Goal: Find specific page/section: Find specific page/section

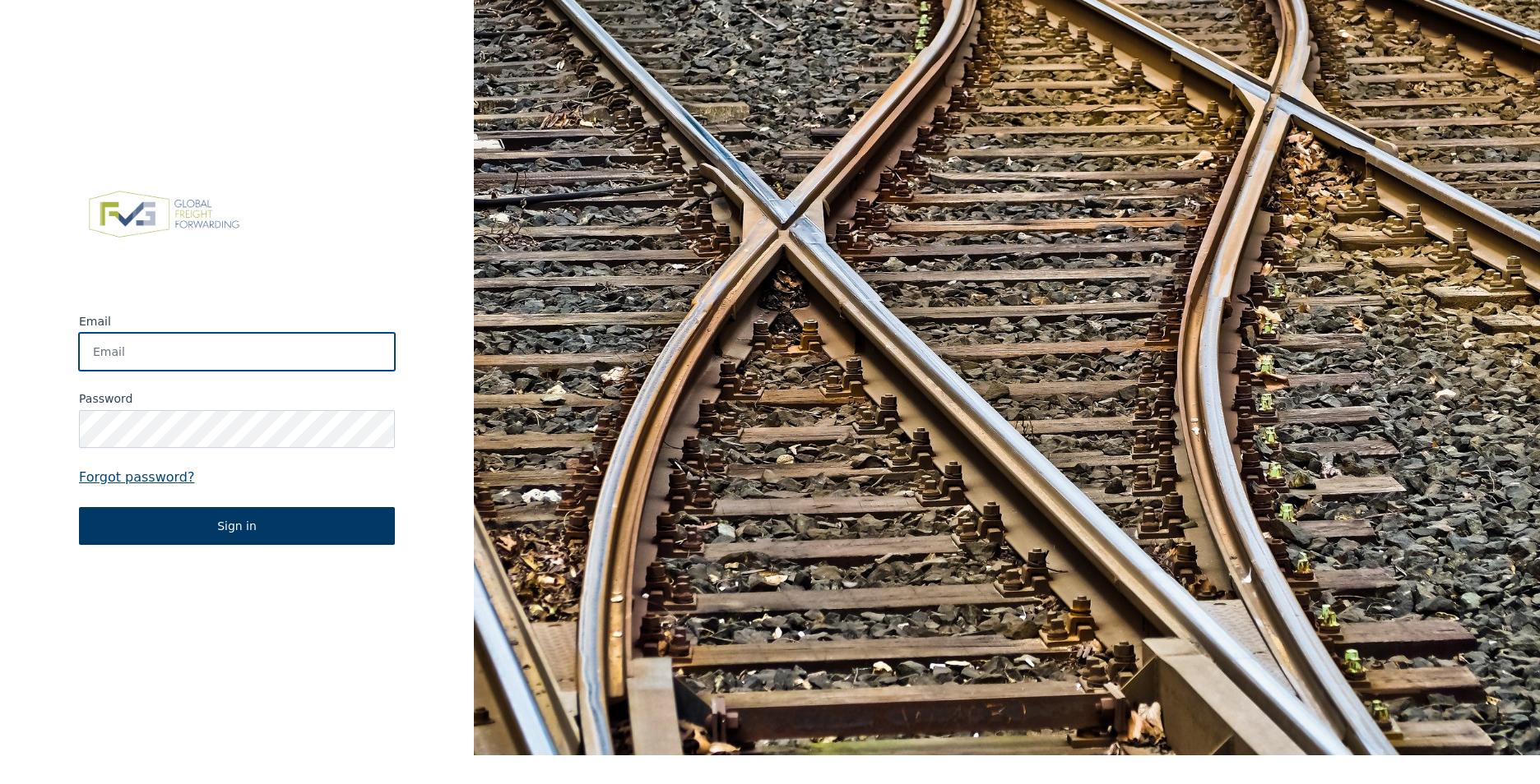
type input "paul.overeem@laroygroup.com"
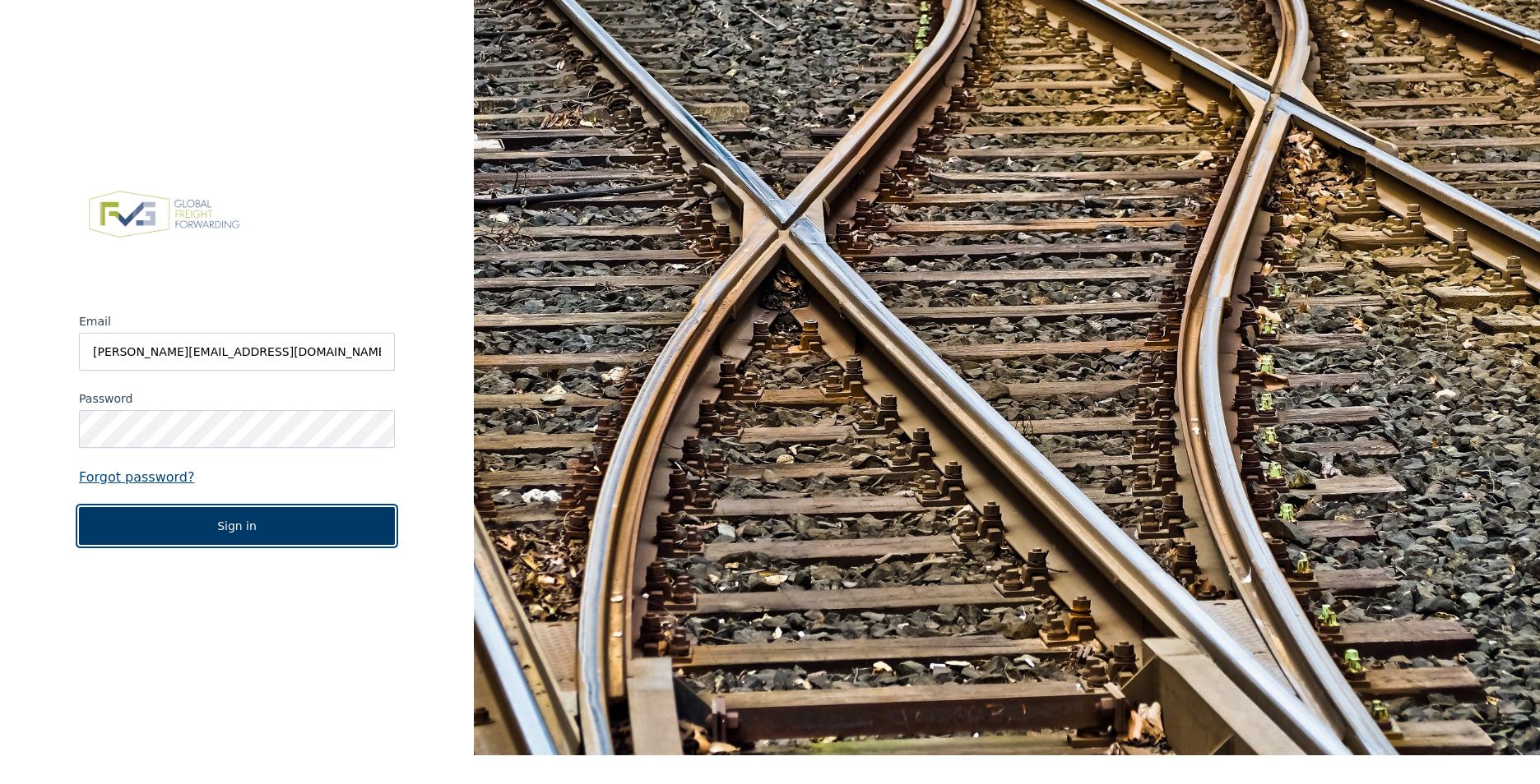
click at [258, 531] on button "Sign in" at bounding box center [237, 527] width 316 height 38
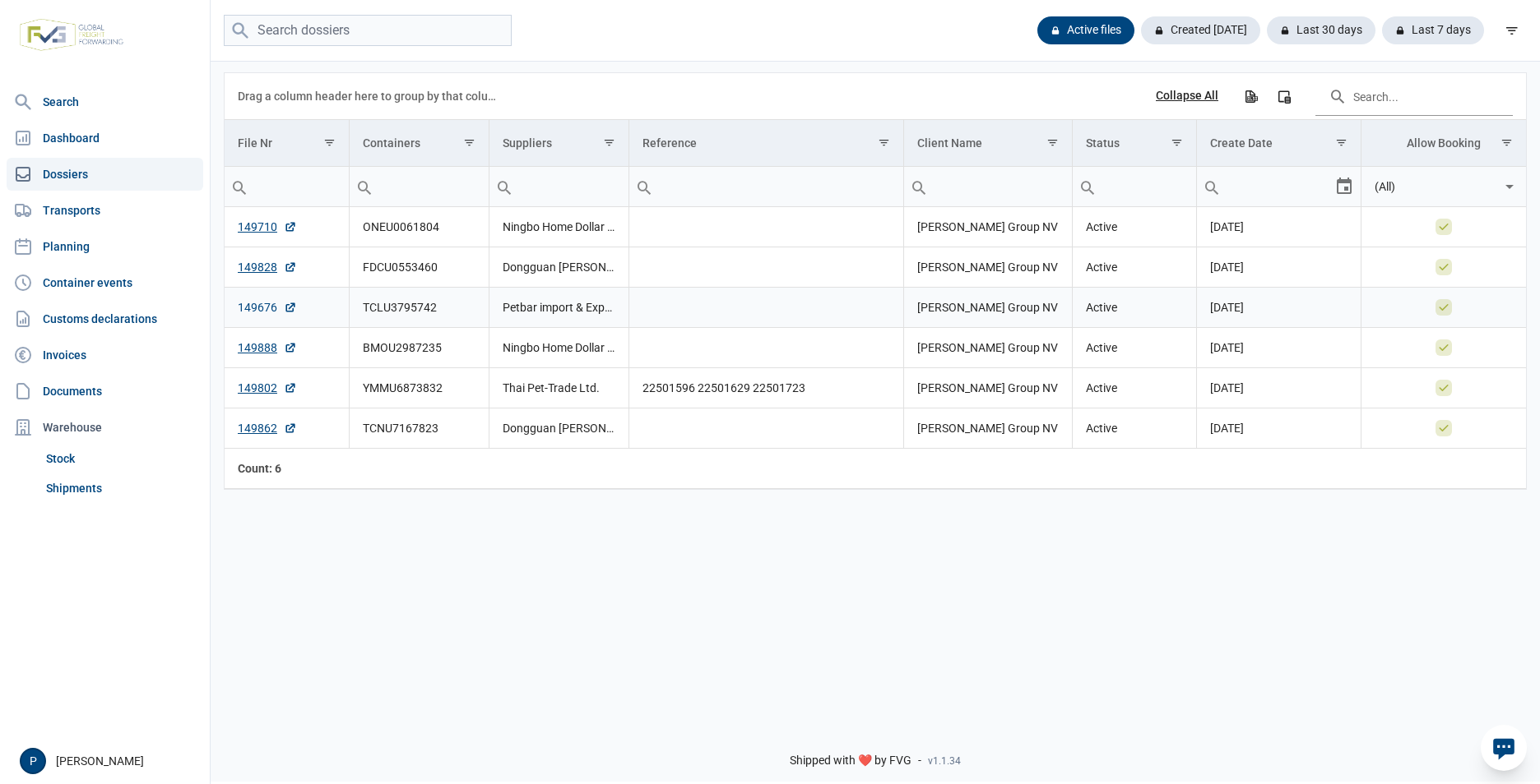
click at [263, 305] on link "149676" at bounding box center [268, 308] width 59 height 17
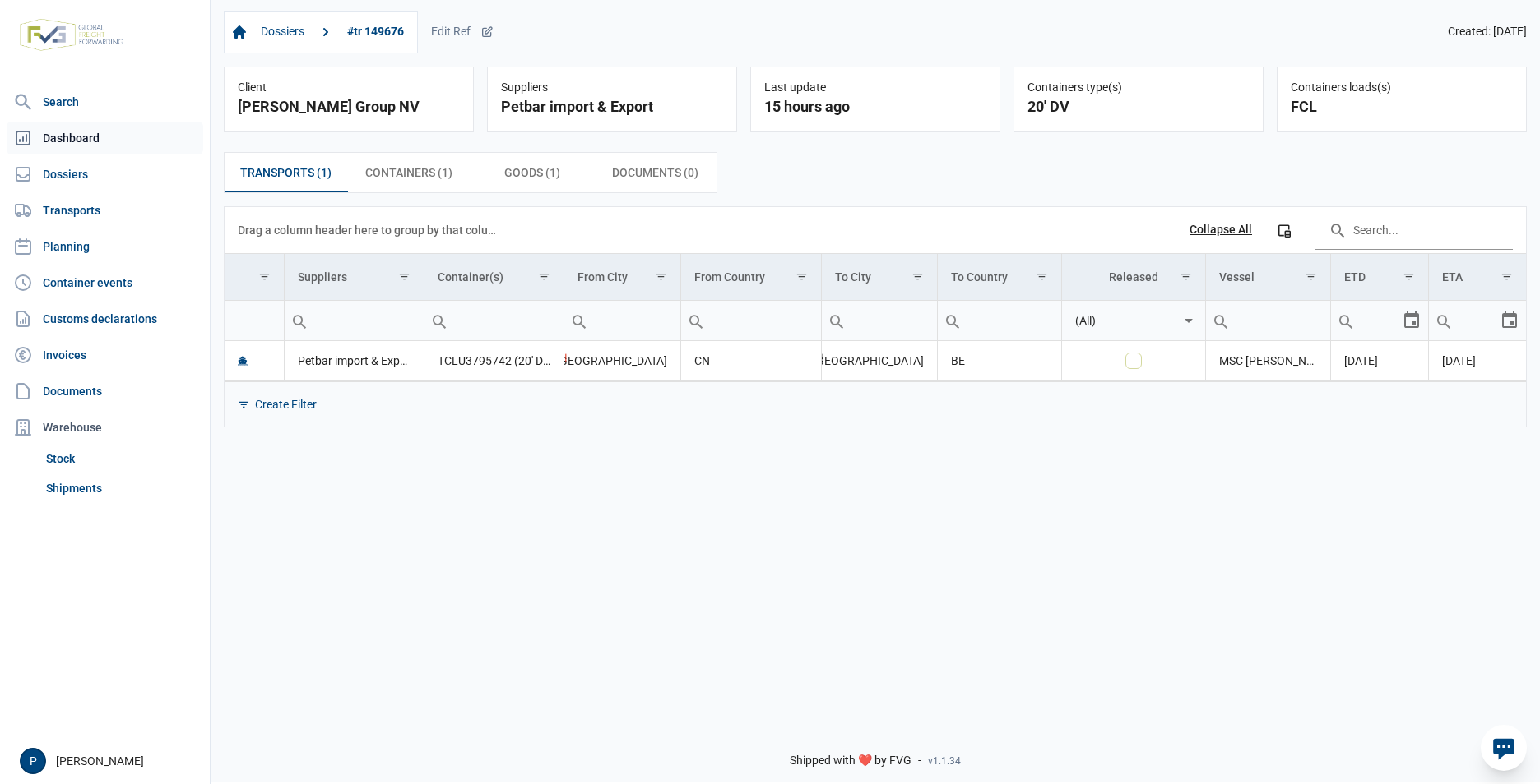
click at [68, 139] on link "Dashboard" at bounding box center [105, 138] width 197 height 33
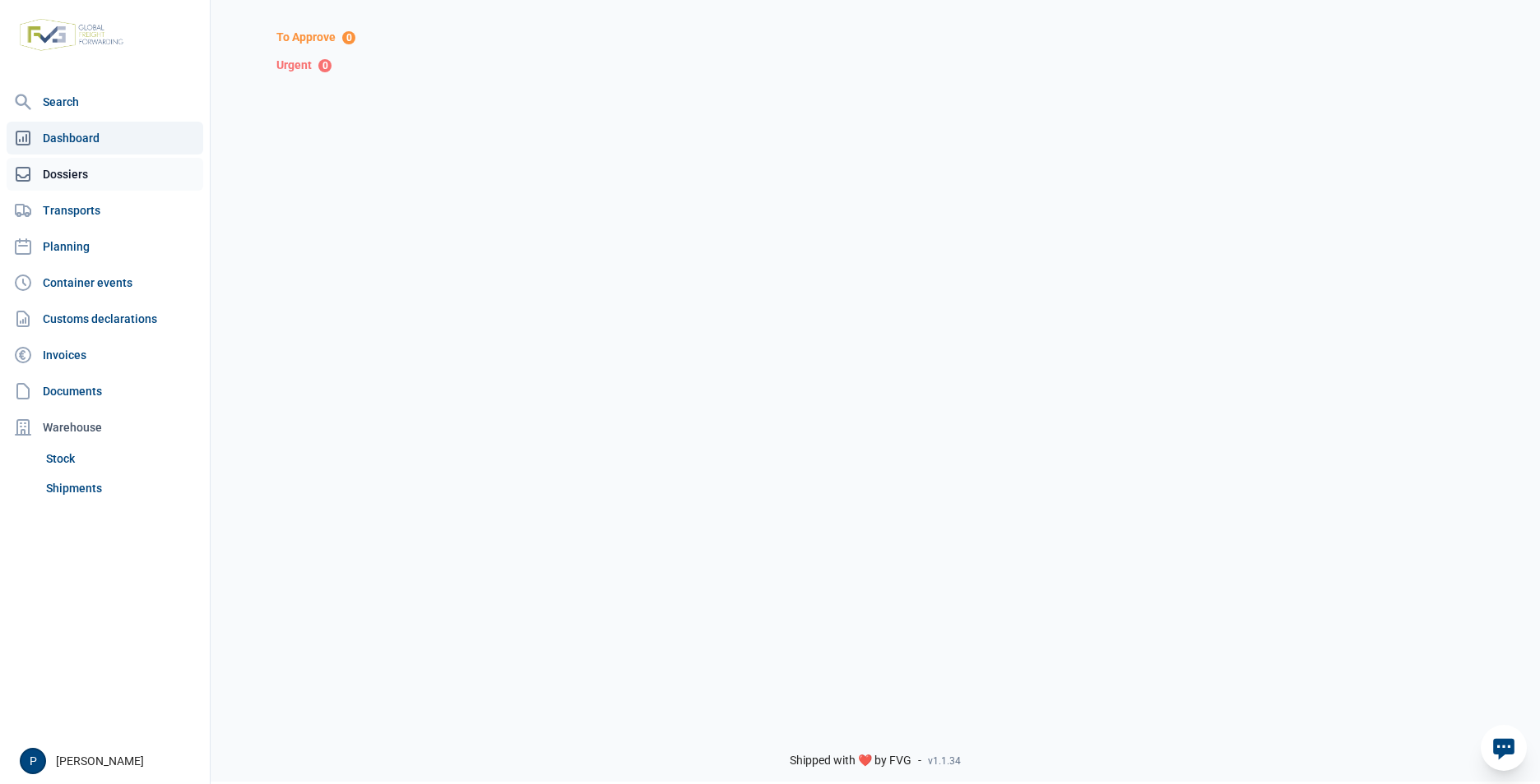
click at [64, 168] on link "Dossiers" at bounding box center [105, 174] width 197 height 33
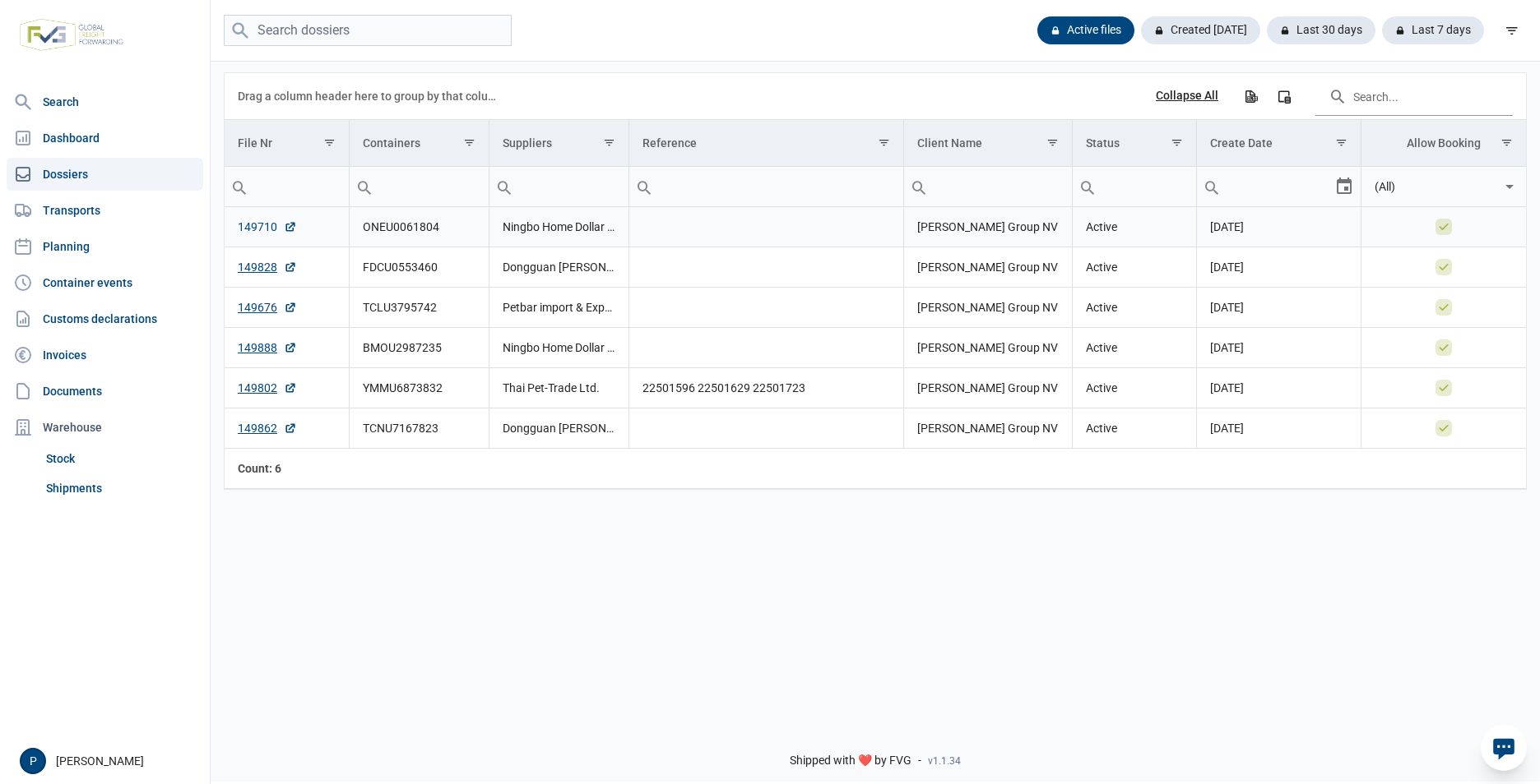
click at [265, 225] on link "149710" at bounding box center [268, 227] width 59 height 17
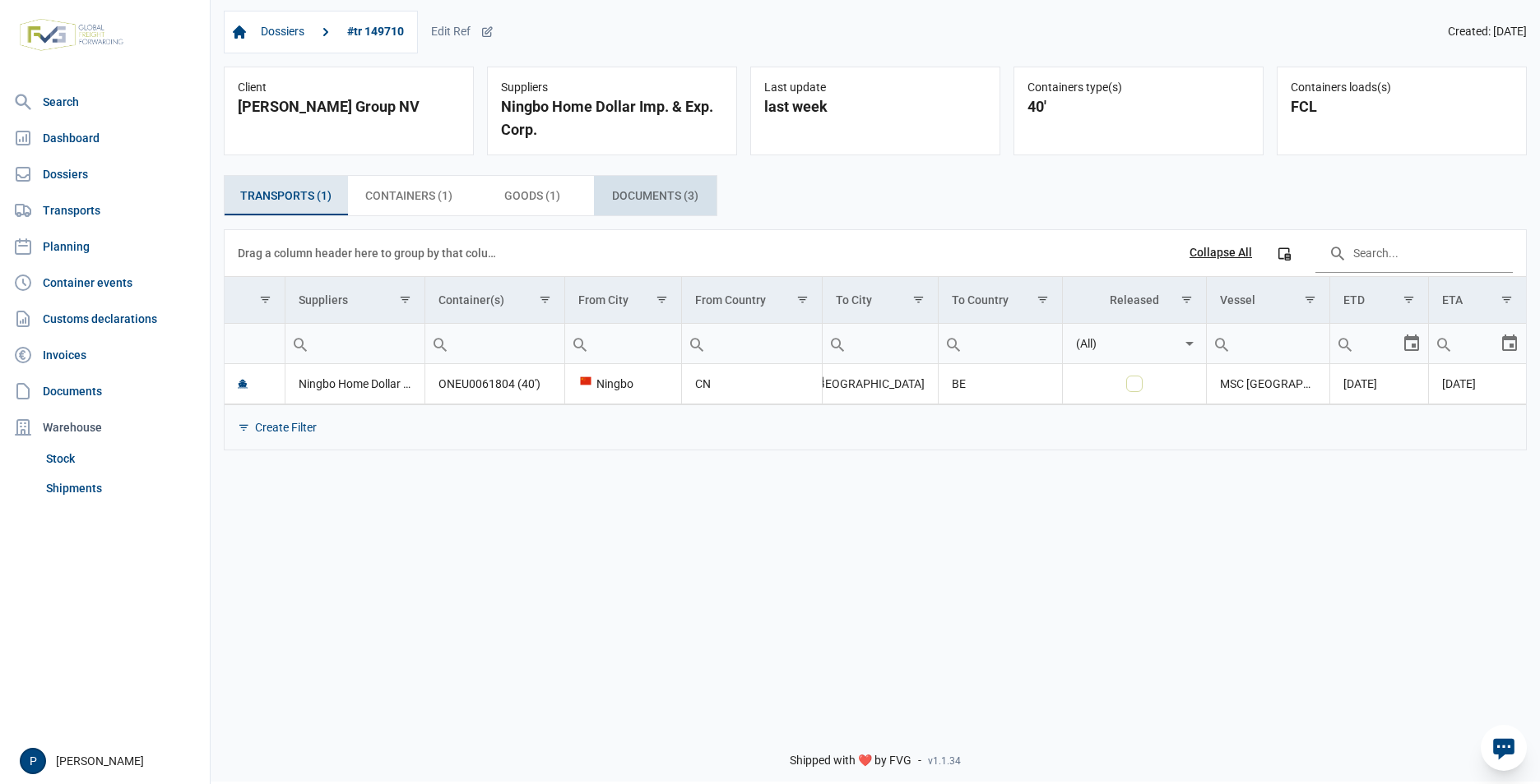
click at [634, 197] on span "Documents (3) Documents (3)" at bounding box center [655, 196] width 87 height 20
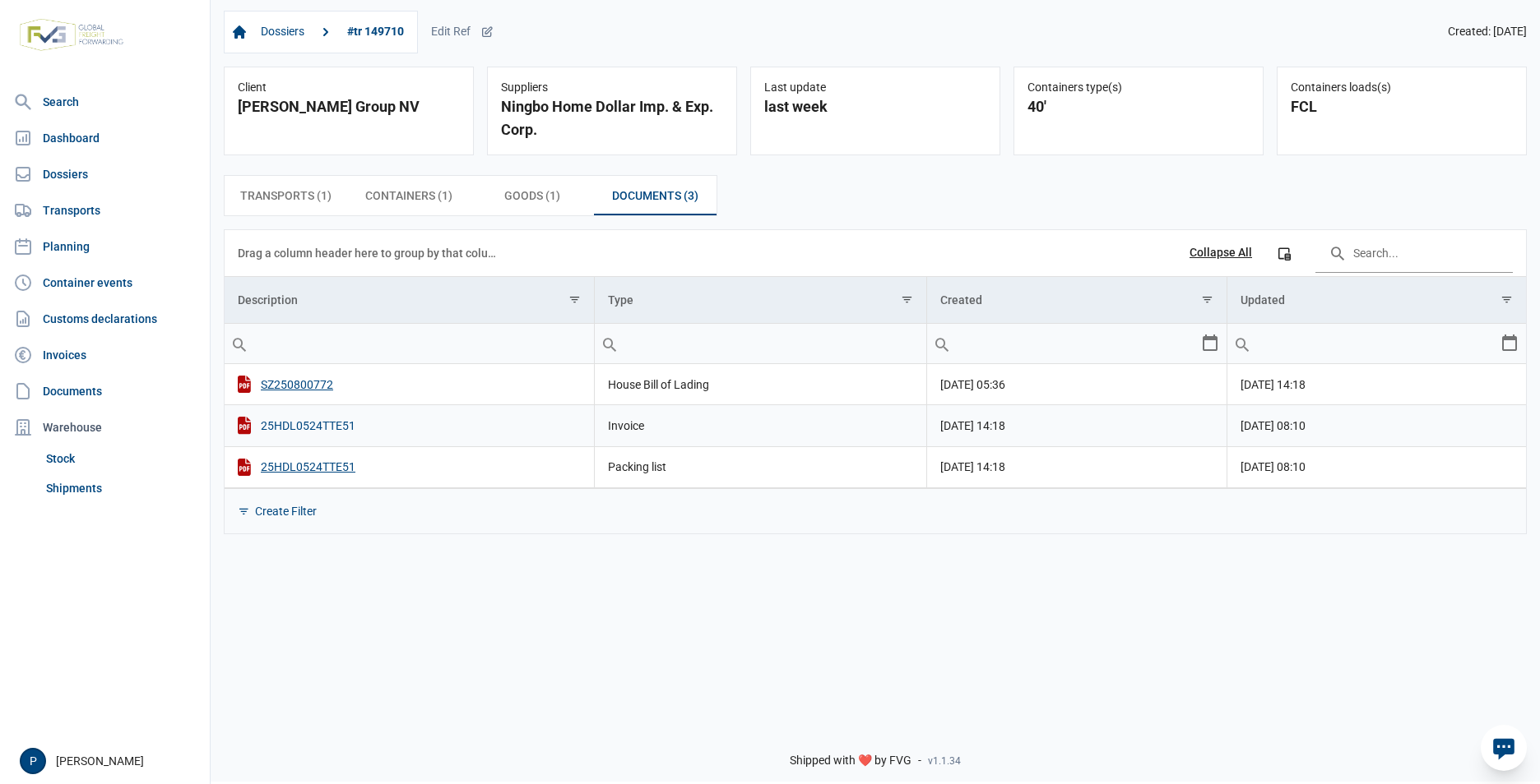
click at [300, 424] on div "25HDL0524TTE51" at bounding box center [409, 425] width 343 height 17
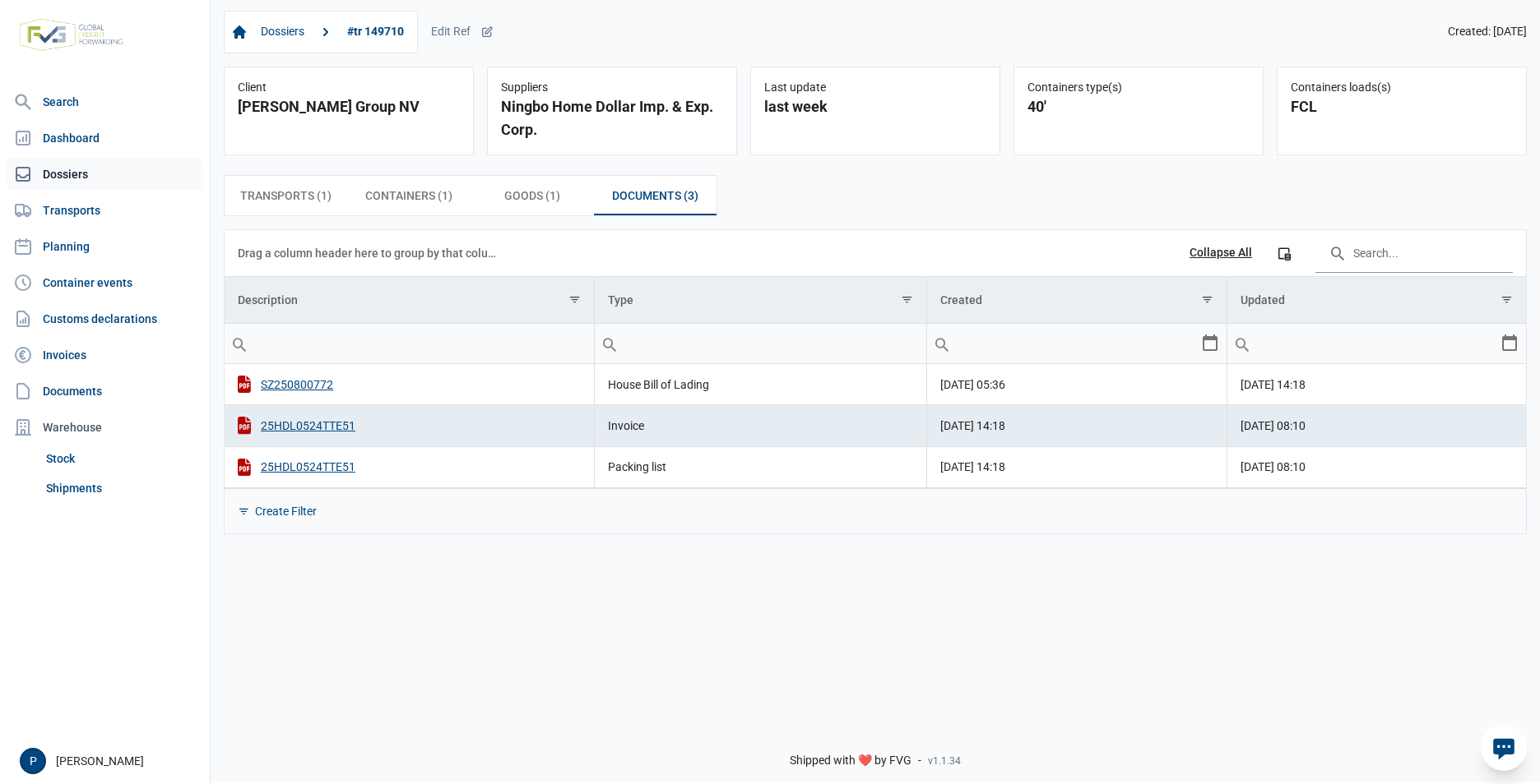
click at [68, 169] on link "Dossiers" at bounding box center [105, 174] width 197 height 33
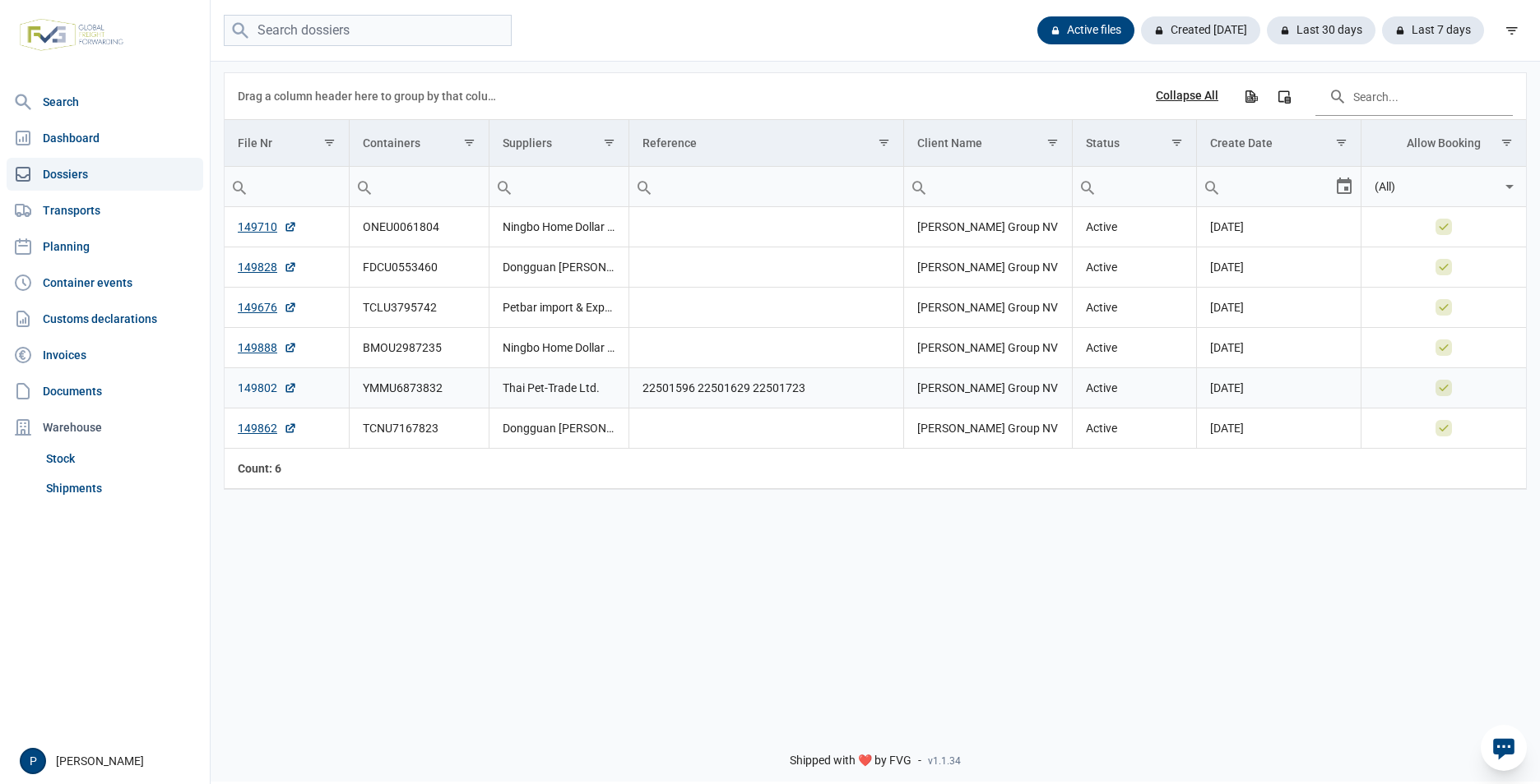
click at [262, 389] on link "149802" at bounding box center [268, 388] width 59 height 17
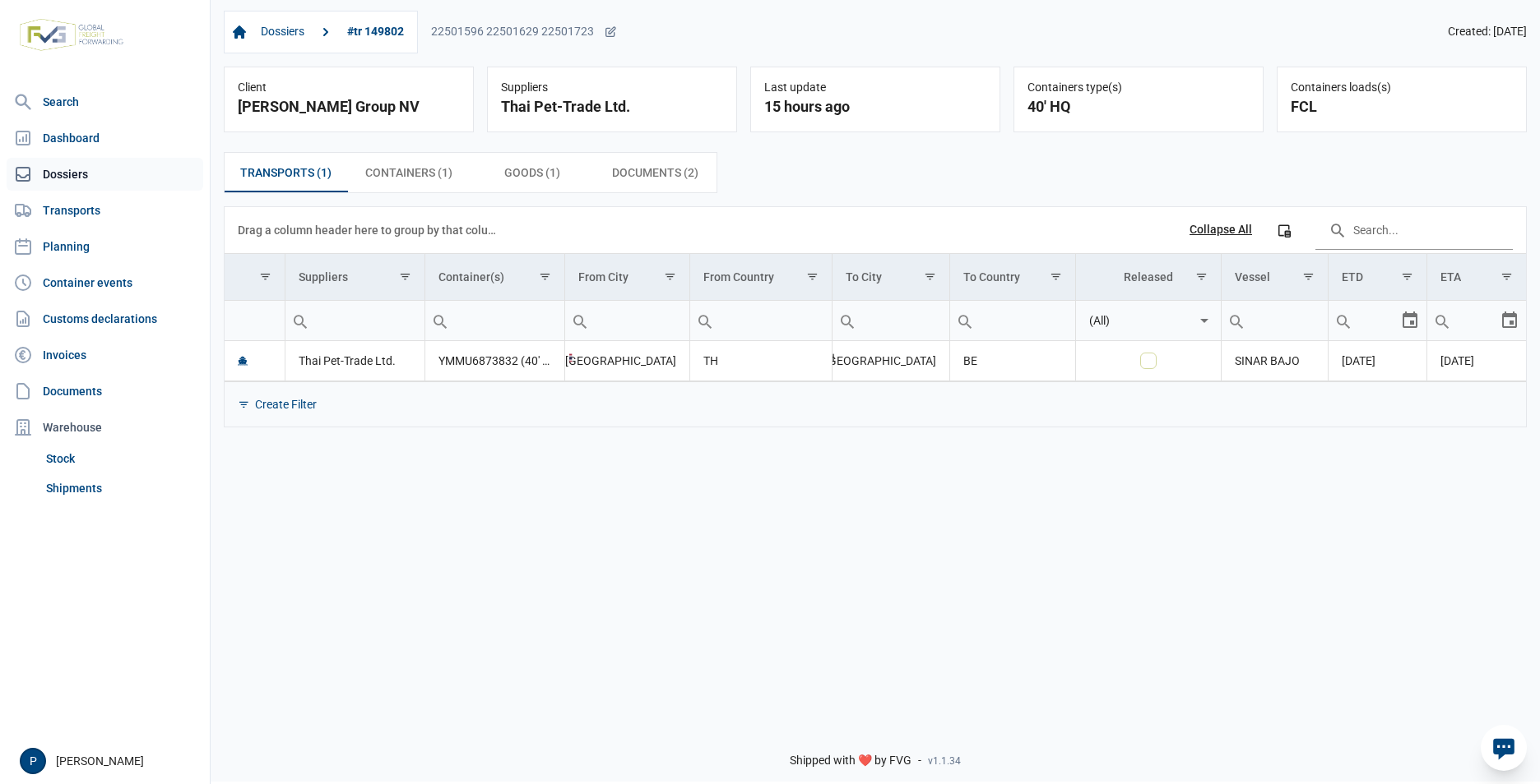
click at [76, 173] on link "Dossiers" at bounding box center [105, 174] width 197 height 33
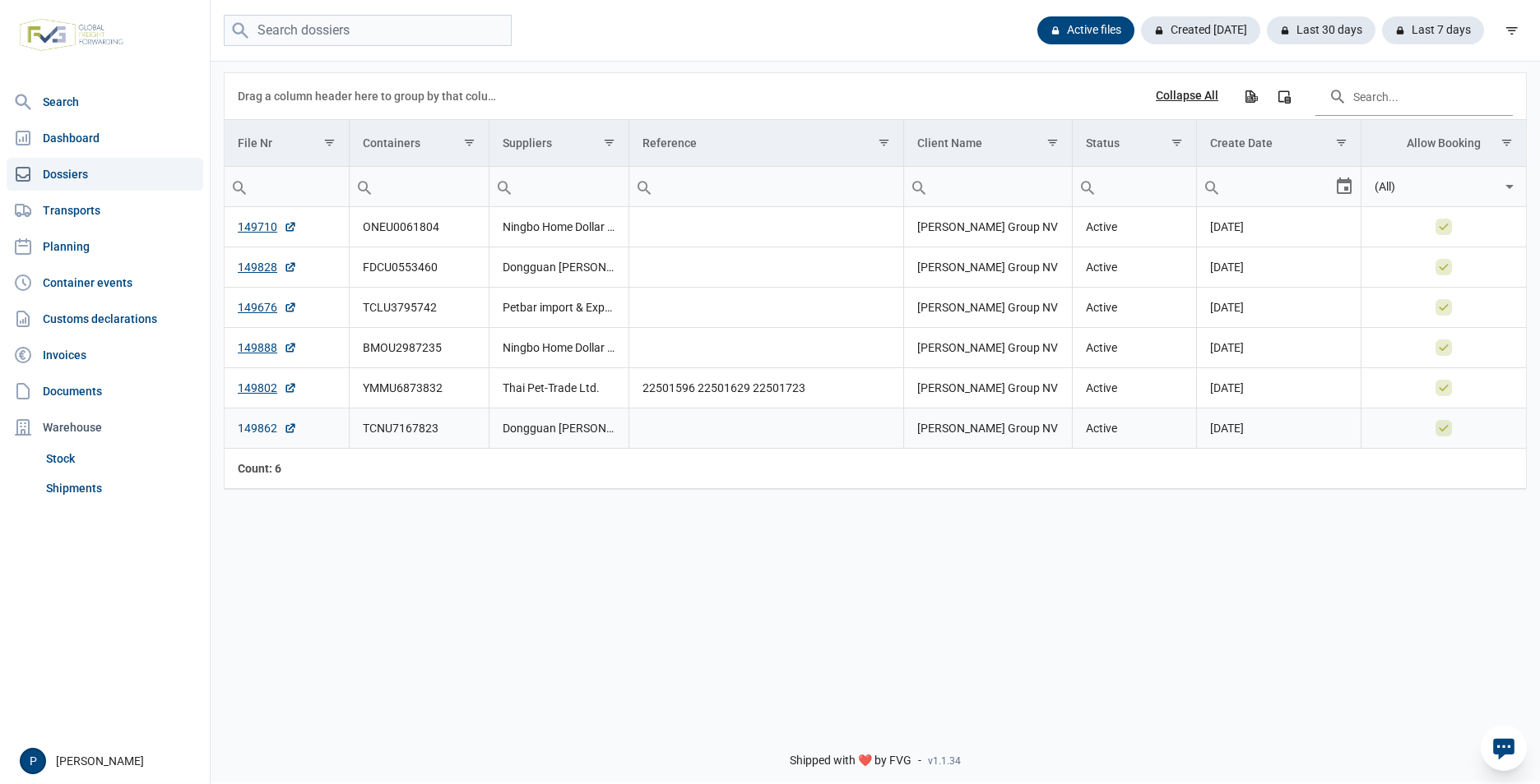
click at [259, 430] on link "149862" at bounding box center [268, 428] width 59 height 17
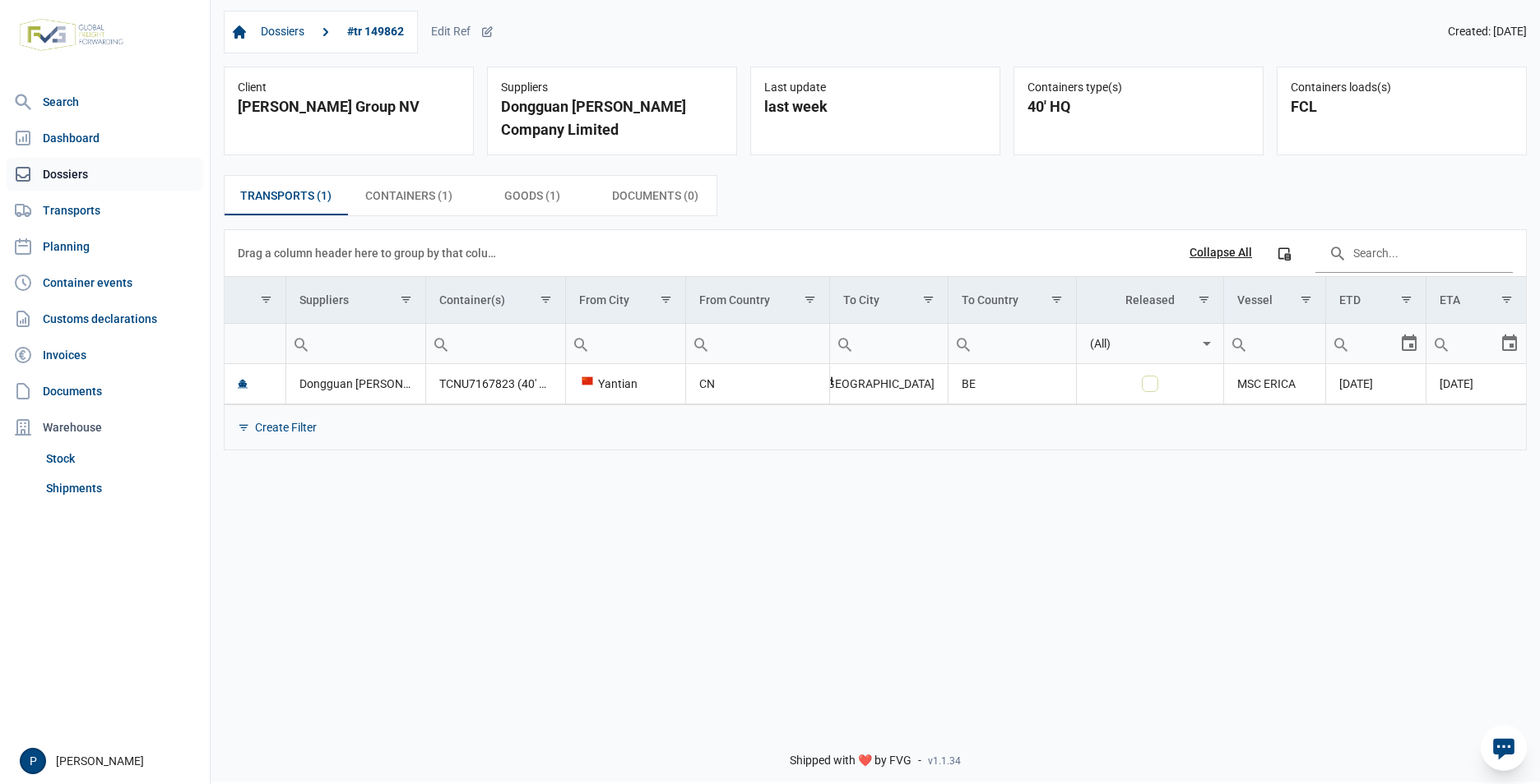
click at [60, 172] on link "Dossiers" at bounding box center [105, 174] width 197 height 33
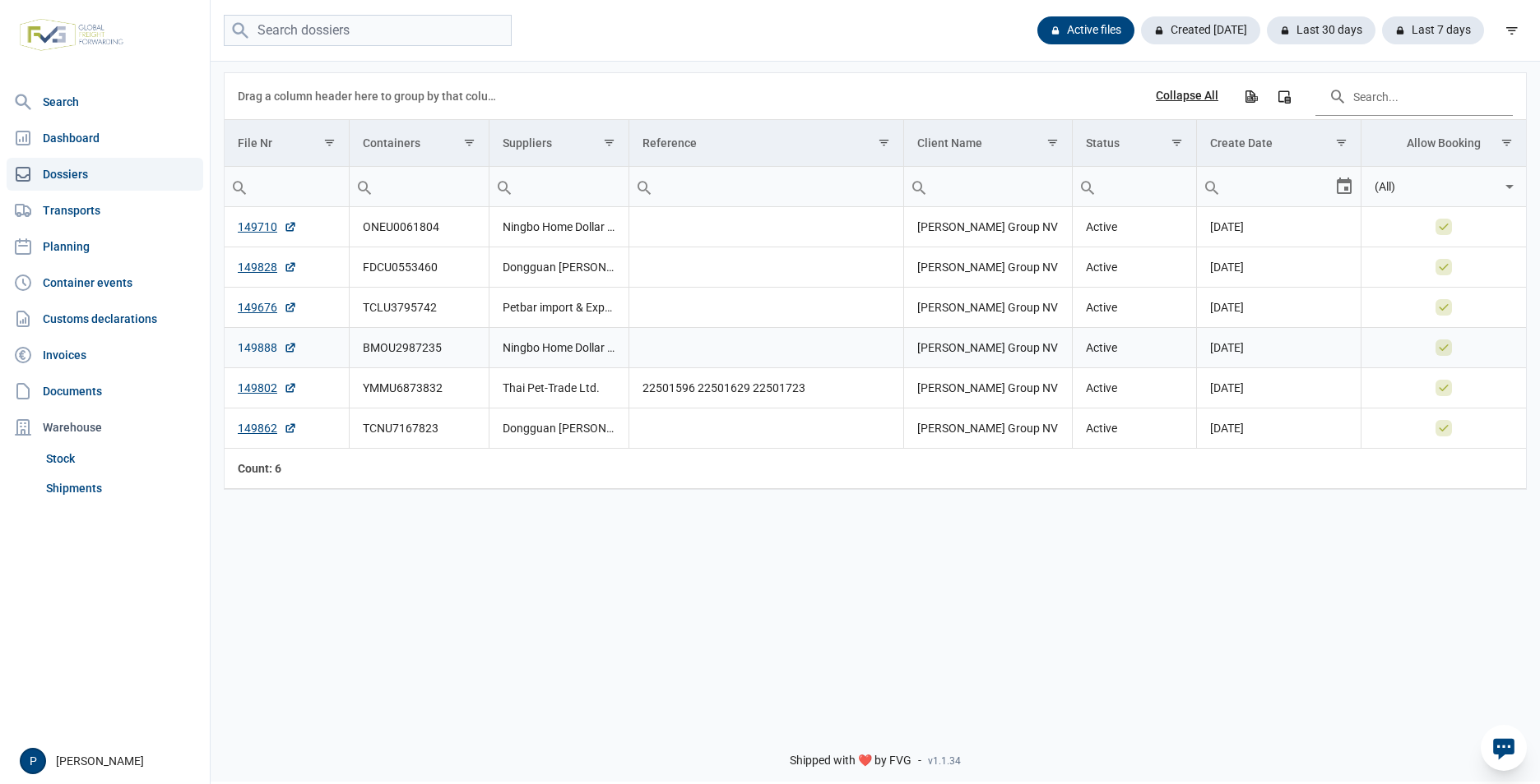
click at [286, 344] on icon "Data grid with 6 rows and 8 columns" at bounding box center [291, 347] width 13 height 13
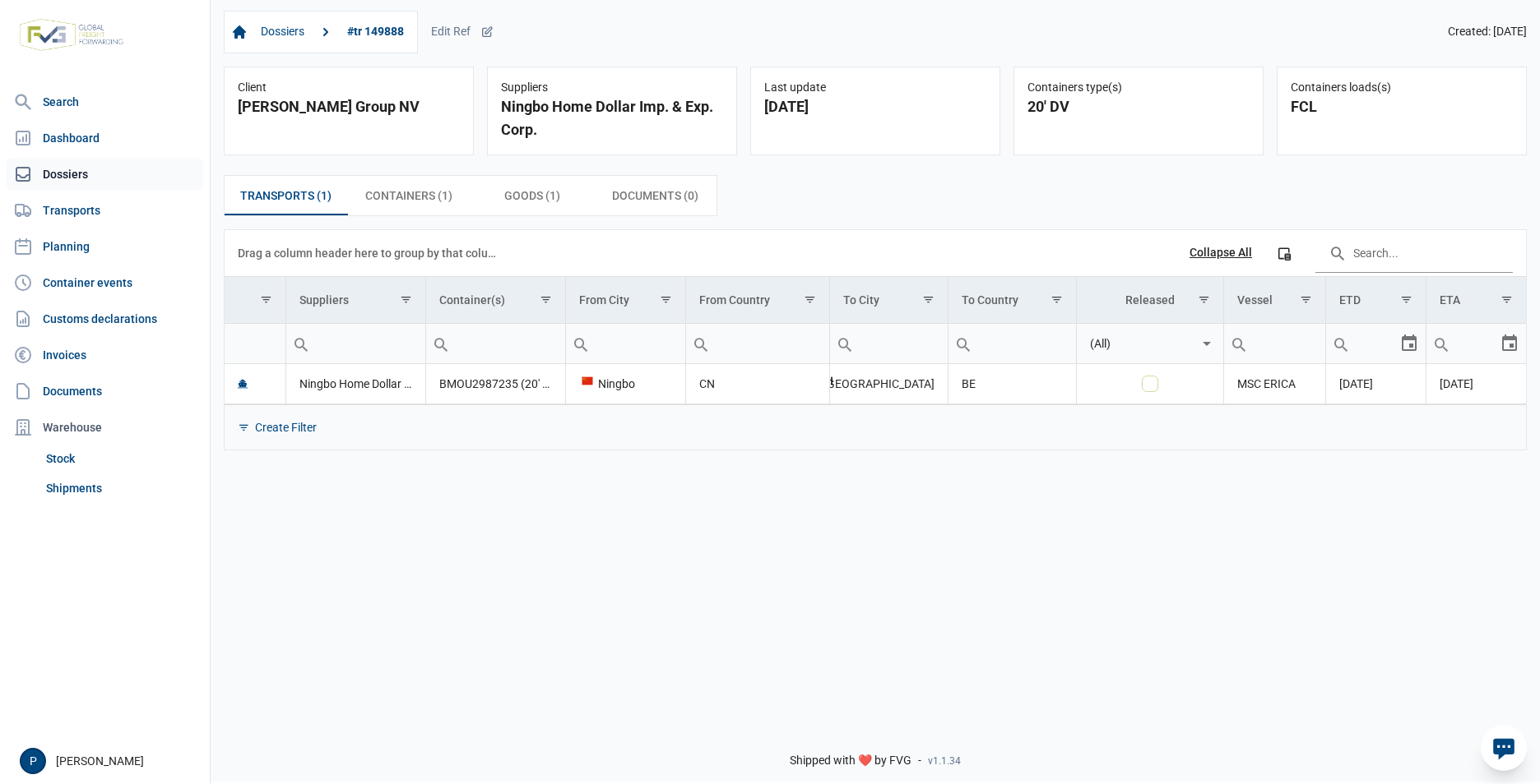
click at [69, 172] on link "Dossiers" at bounding box center [105, 174] width 197 height 33
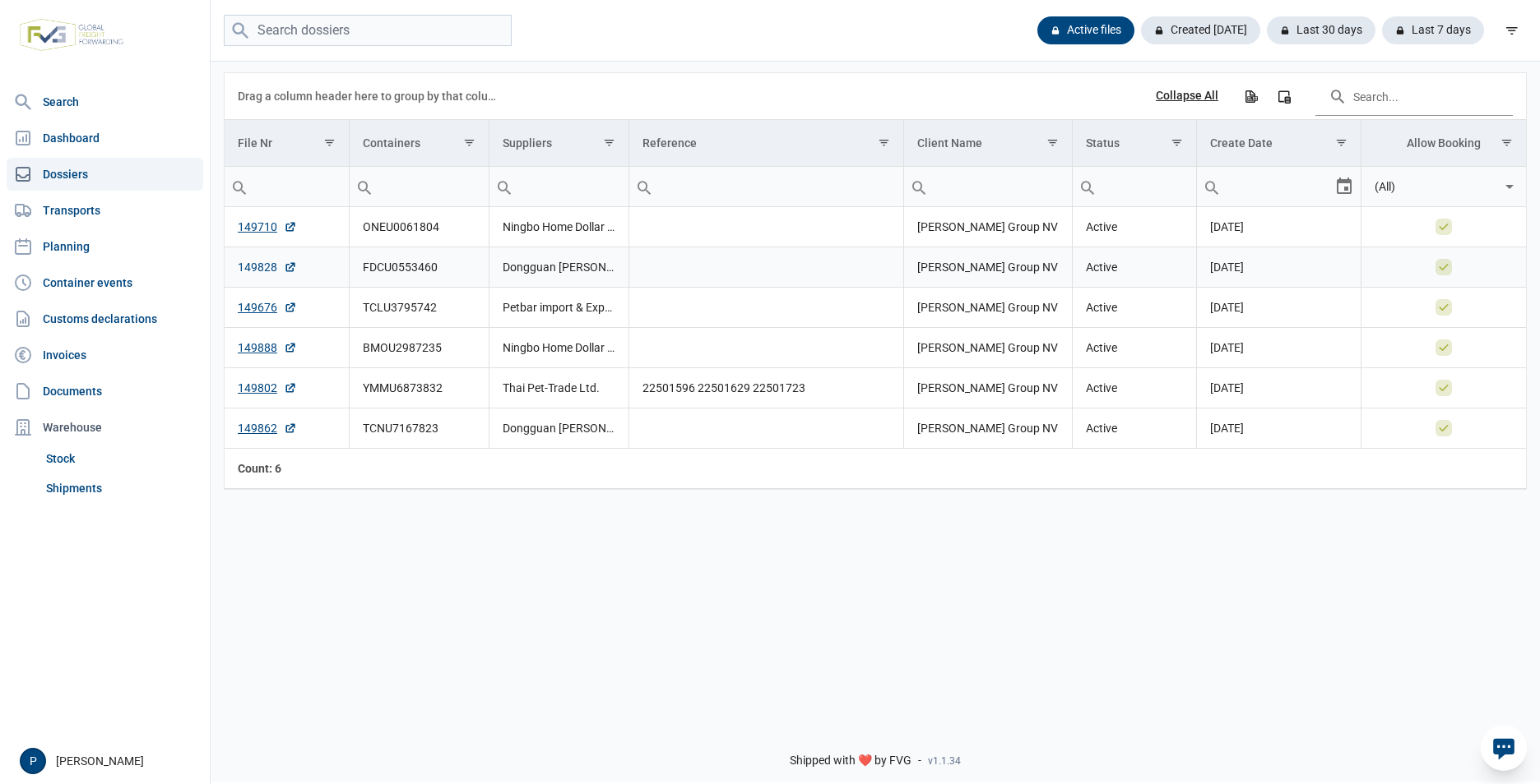
click at [264, 266] on link "149828" at bounding box center [268, 267] width 59 height 17
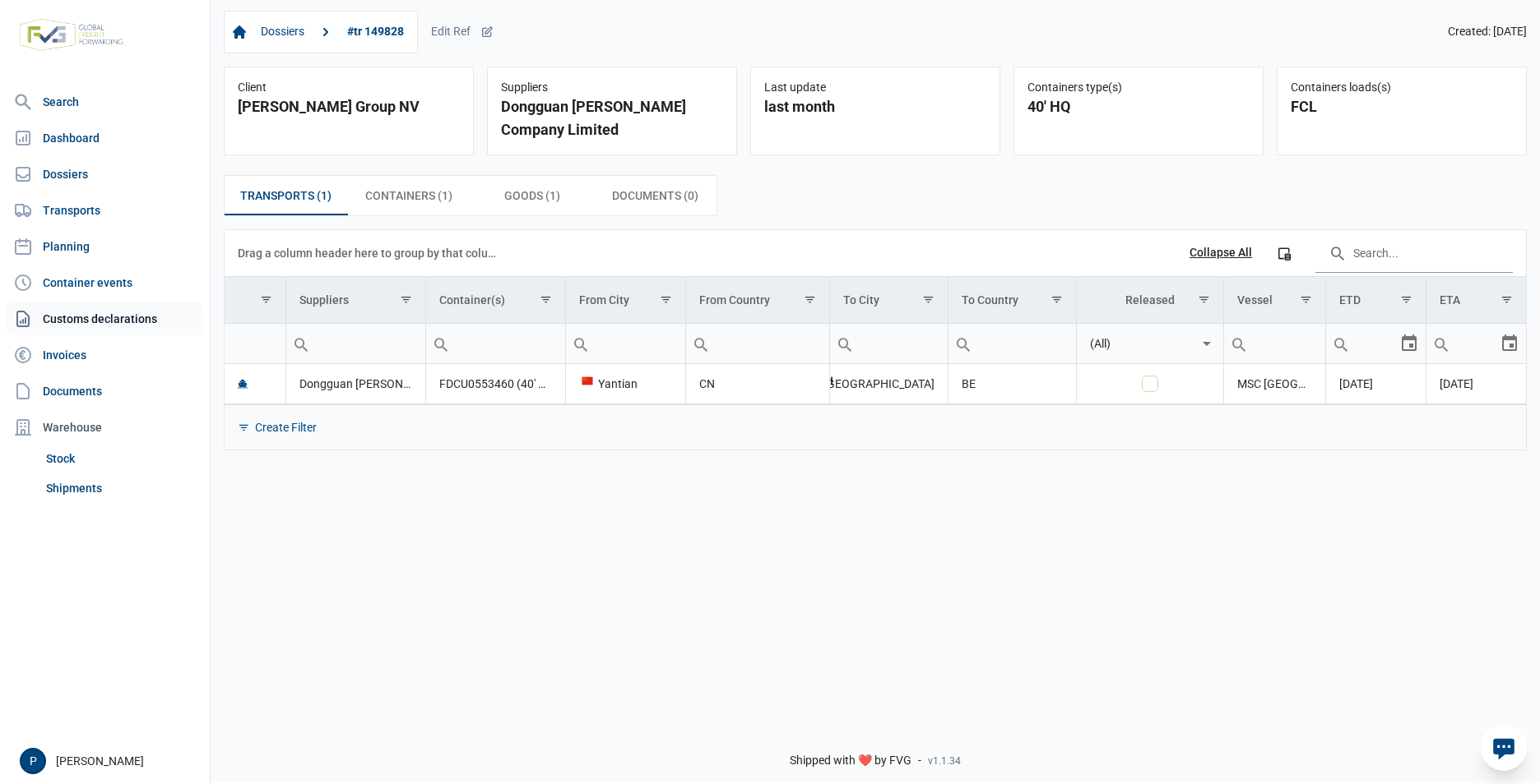
click at [76, 316] on link "Customs declarations" at bounding box center [105, 319] width 197 height 33
